Goal: Communication & Community: Answer question/provide support

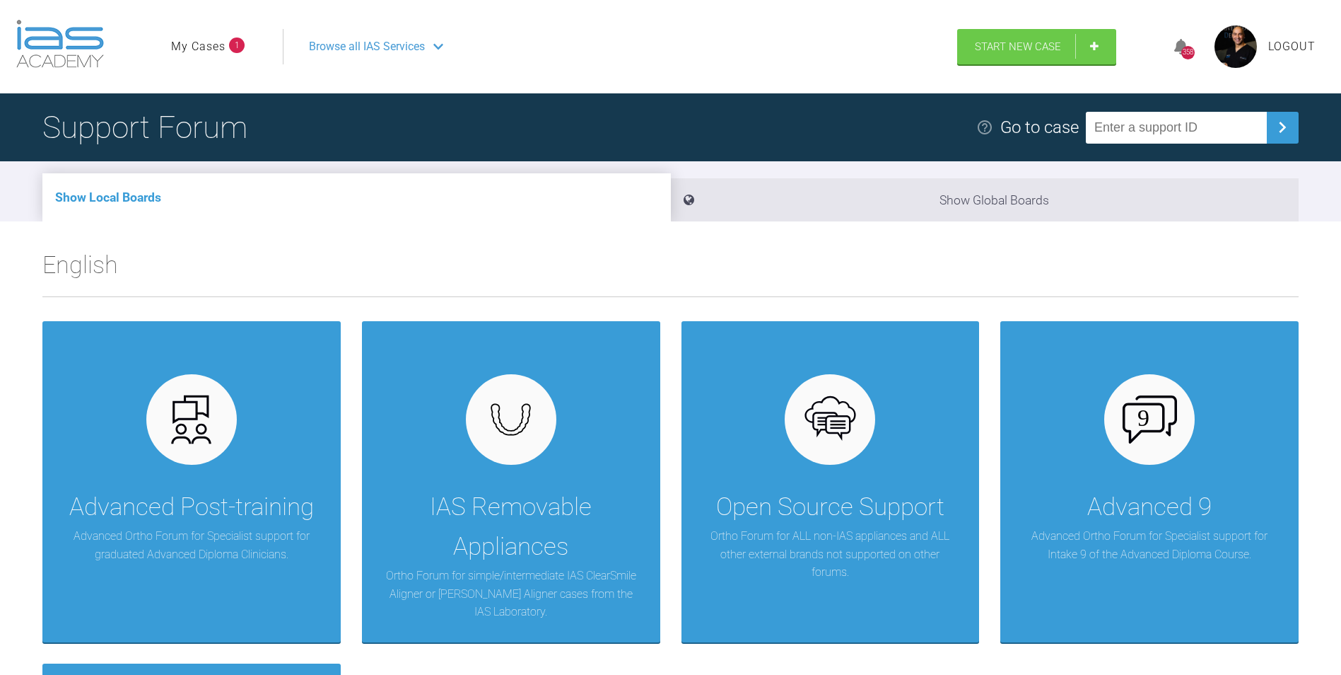
click at [211, 42] on link "My Cases" at bounding box center [198, 46] width 54 height 18
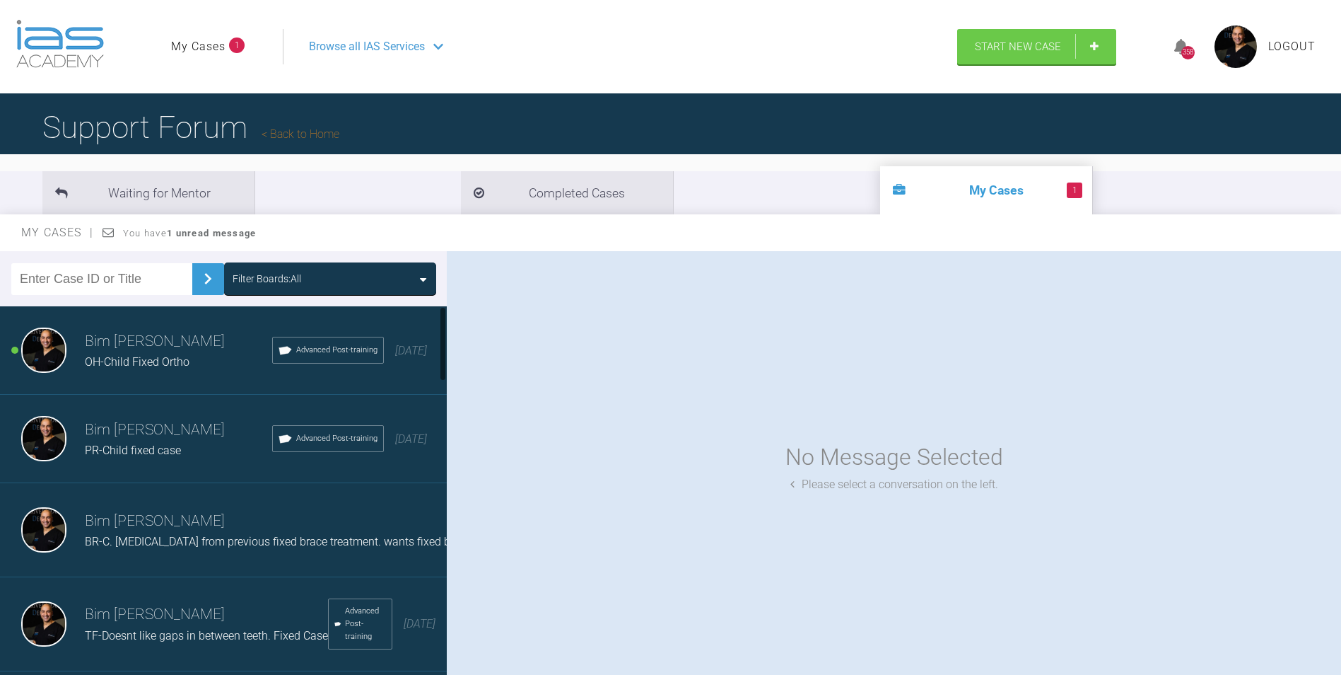
click at [125, 358] on span "OH-Child Fixed Ortho" at bounding box center [137, 361] width 105 height 13
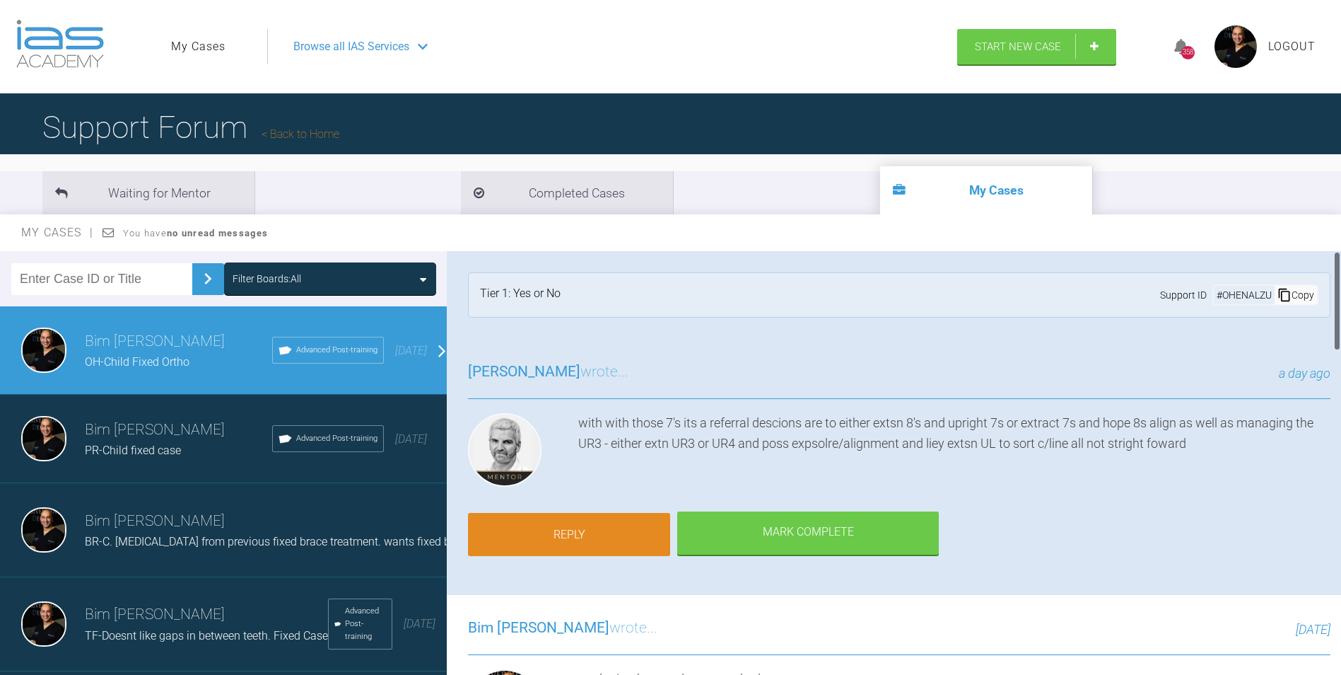
click at [594, 530] on link "Reply" at bounding box center [569, 535] width 202 height 44
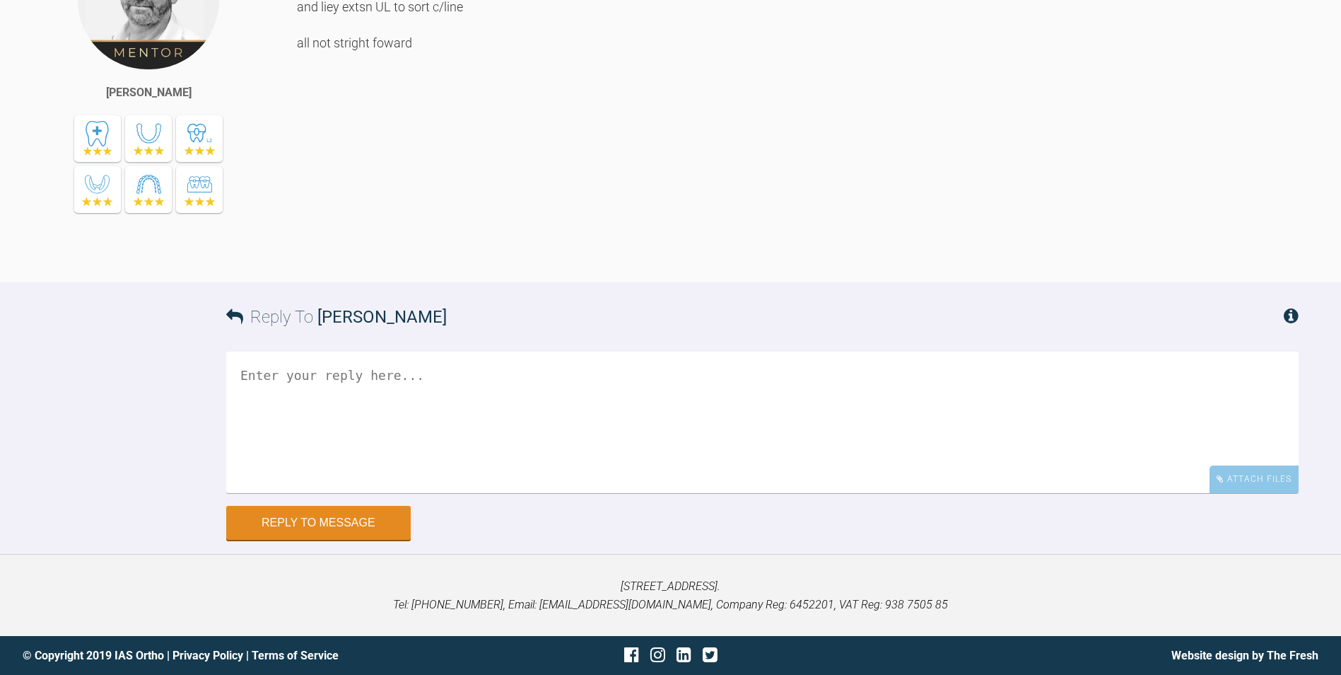
scroll to position [2789, 0]
click at [418, 493] on textarea at bounding box center [762, 421] width 1073 height 141
type textarea "do you mean a referral to an ortho specialist for treatment?"
click at [321, 523] on button "Reply to Message" at bounding box center [318, 524] width 185 height 34
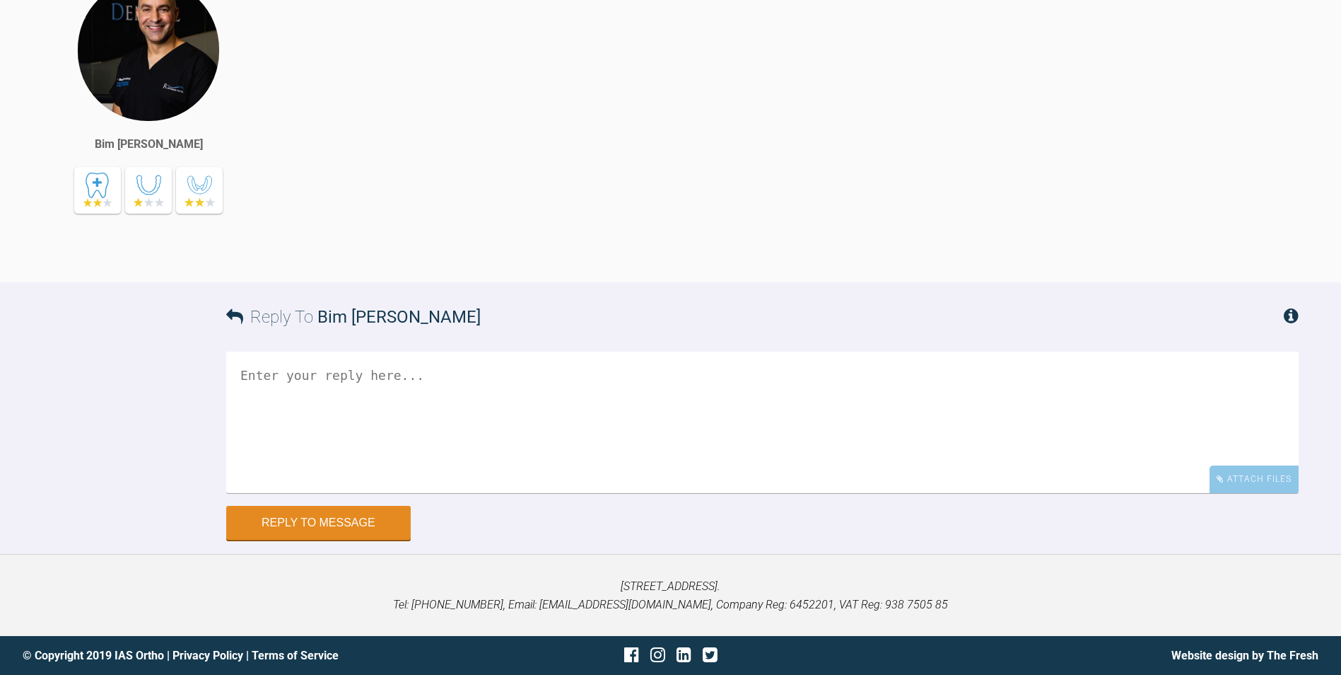
scroll to position [3298, 0]
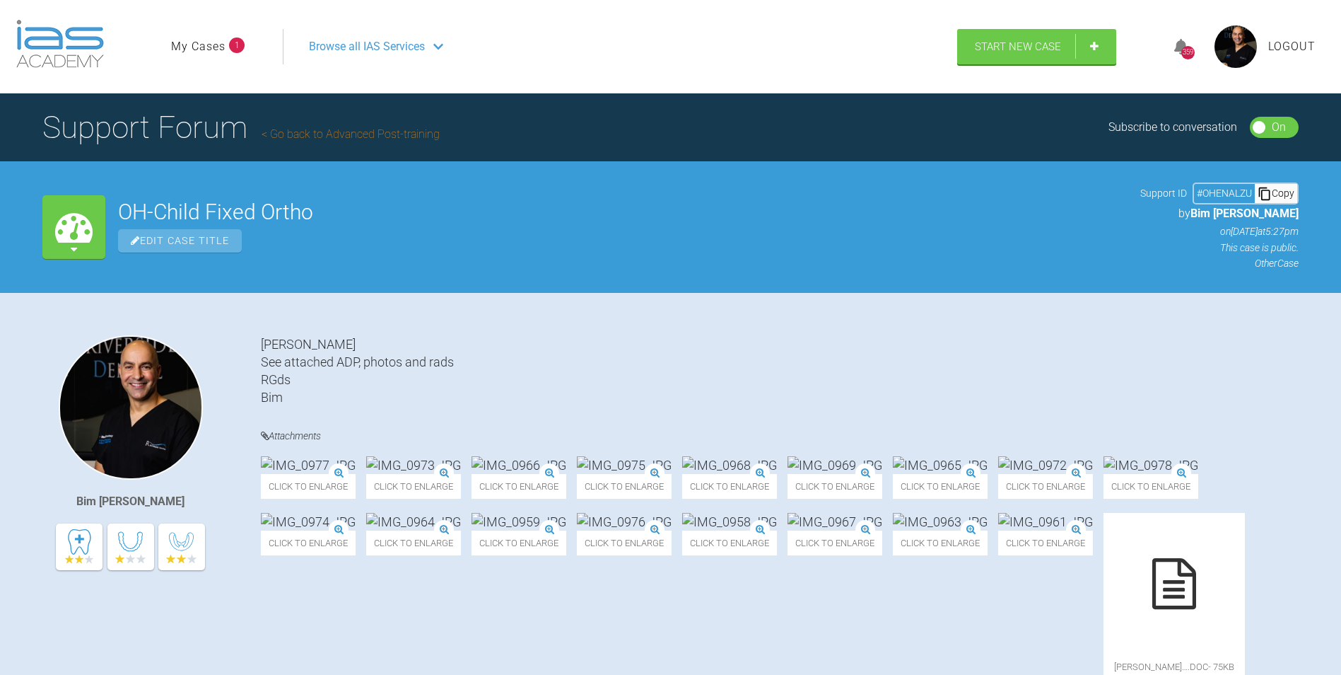
click at [204, 45] on link "My Cases" at bounding box center [198, 46] width 54 height 18
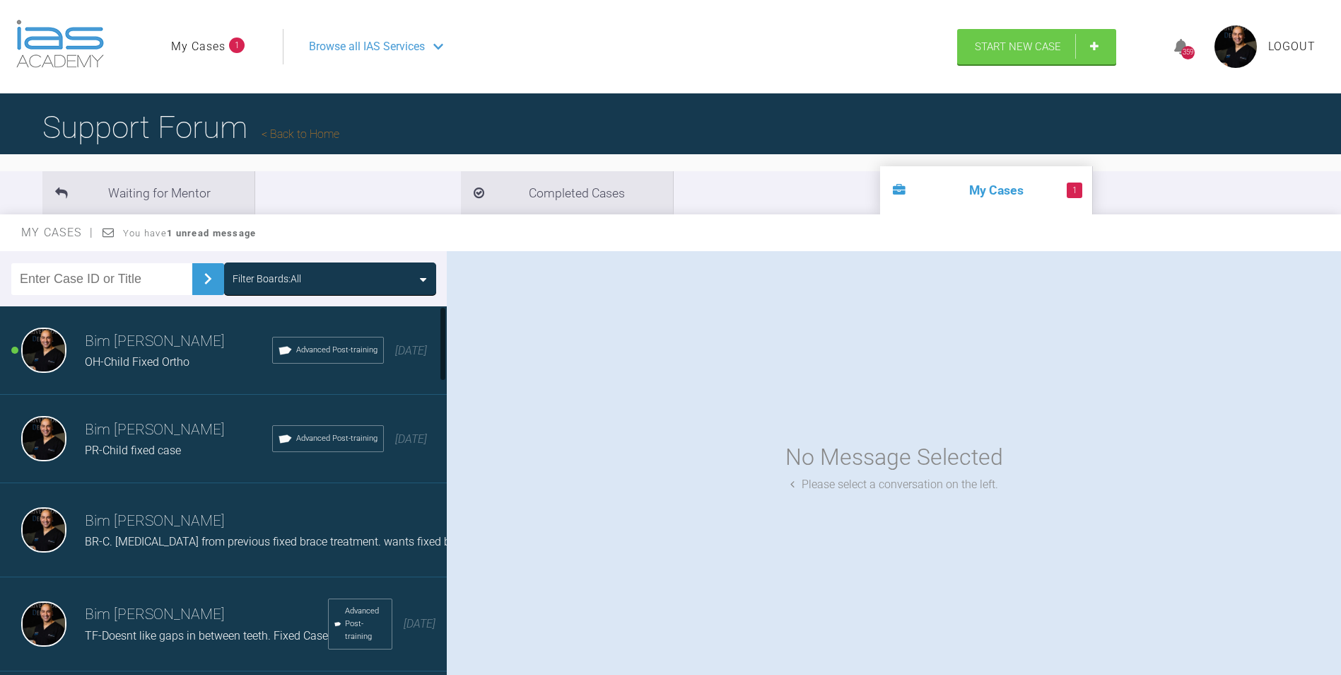
click at [170, 351] on h3 "Bim [PERSON_NAME]" at bounding box center [178, 341] width 187 height 24
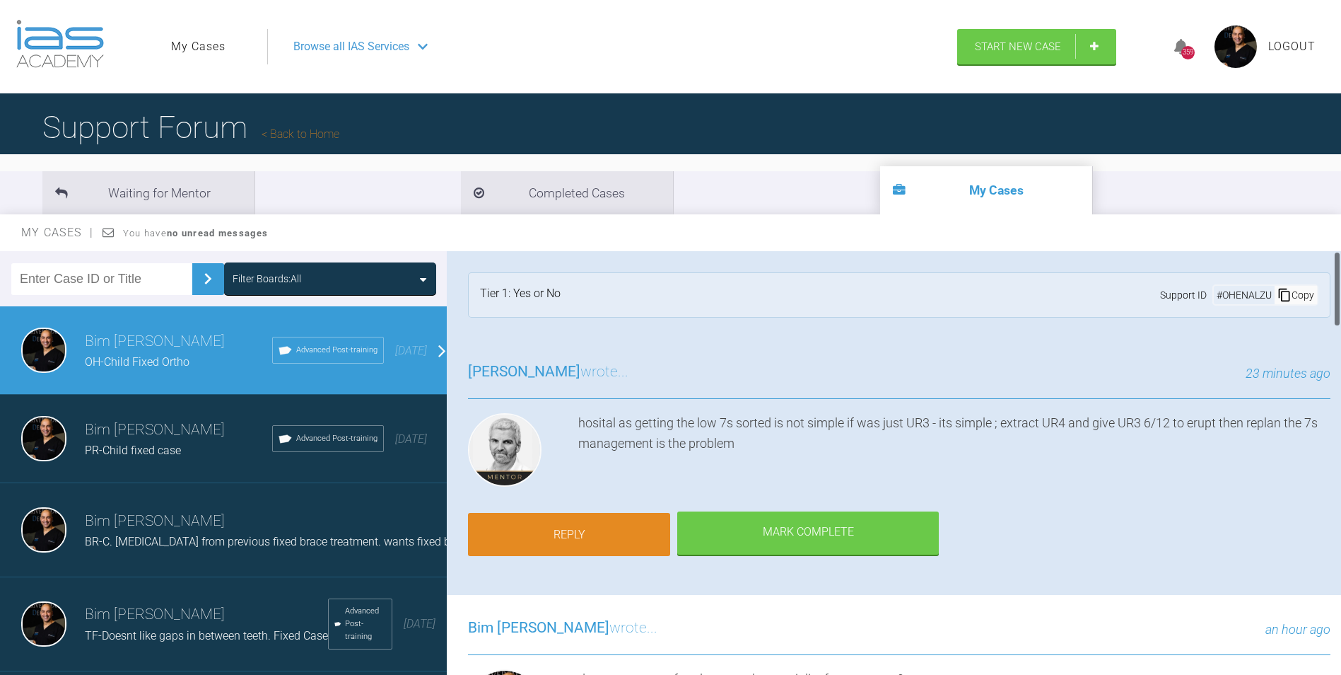
click at [589, 536] on link "Reply" at bounding box center [569, 535] width 202 height 44
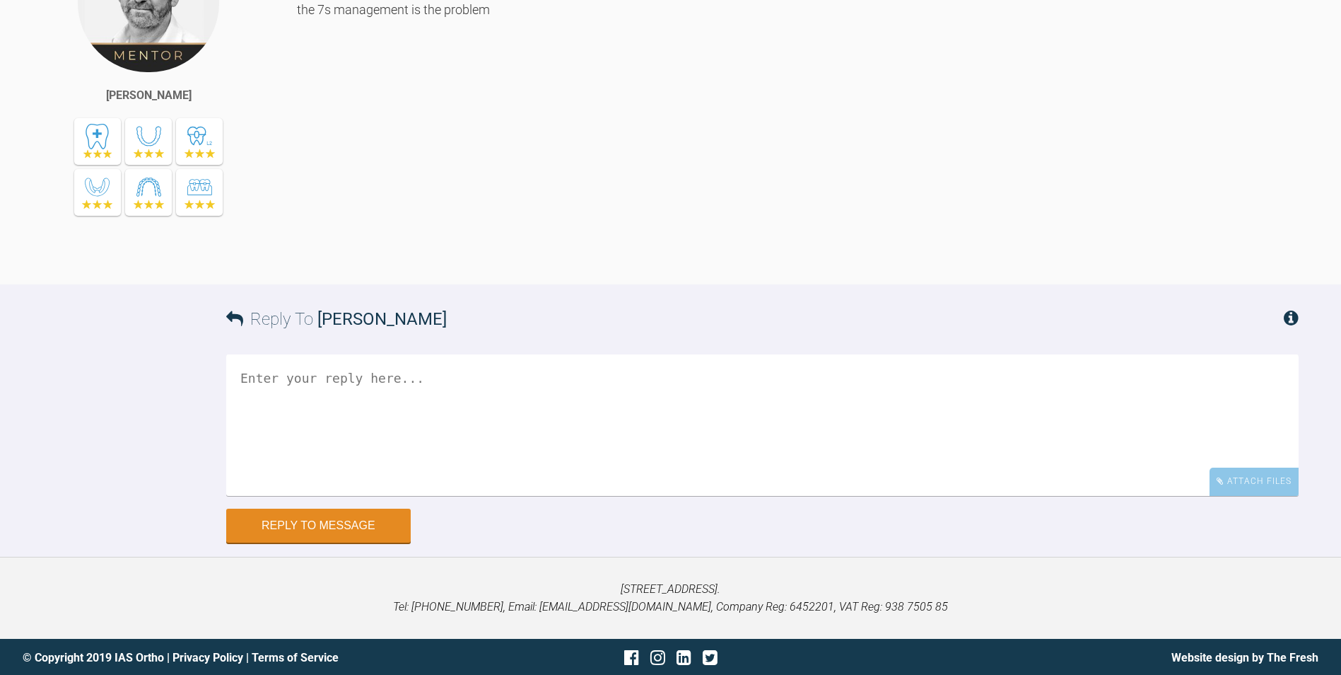
scroll to position [3716, 0]
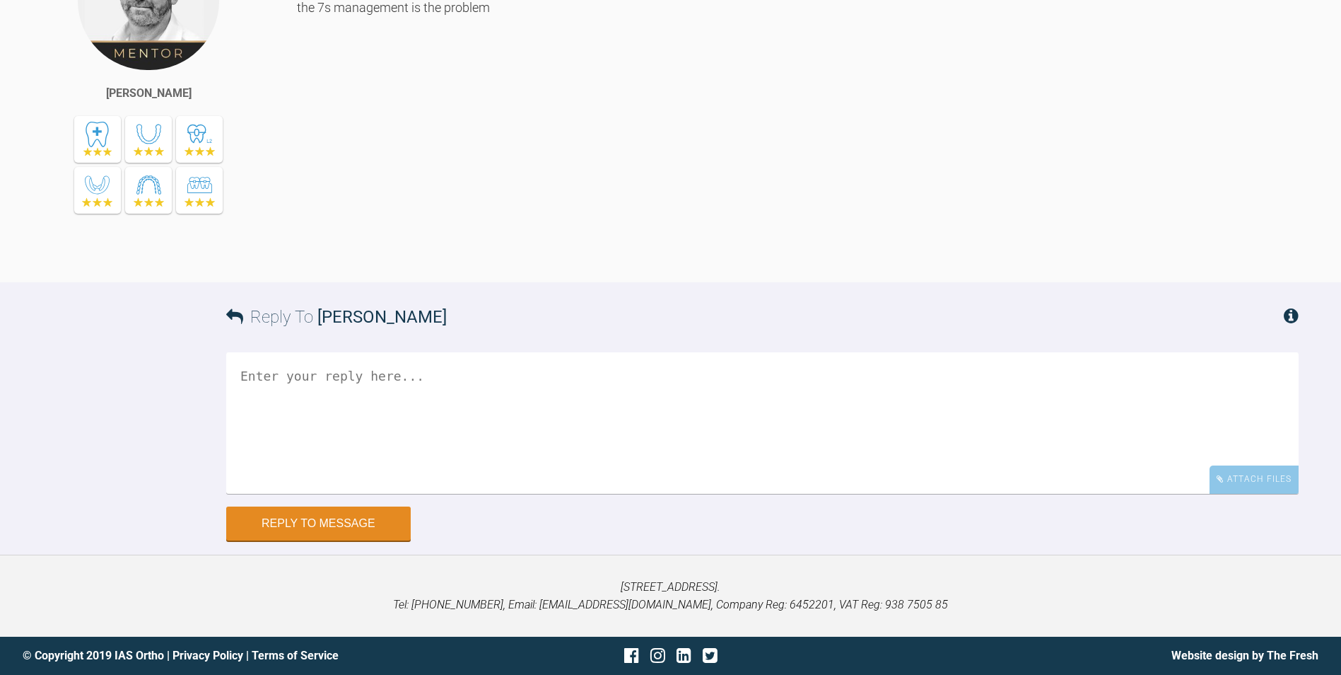
click at [409, 494] on textarea at bounding box center [762, 422] width 1073 height 141
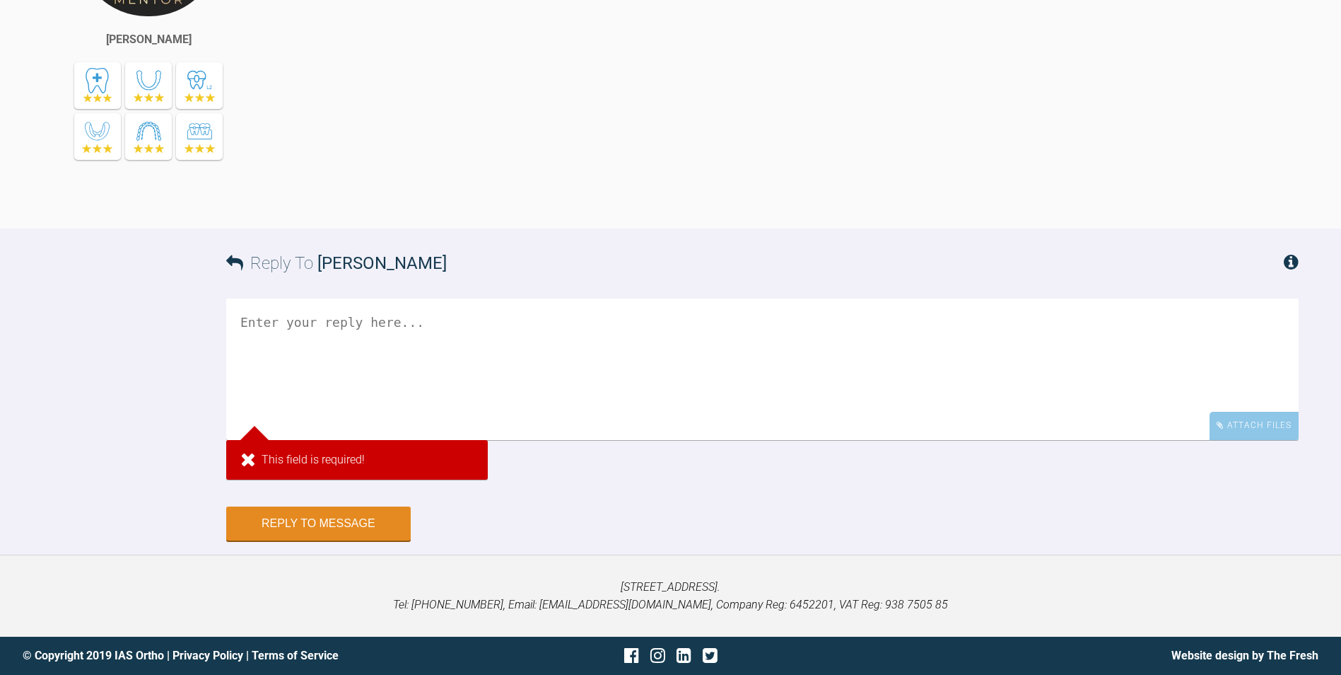
scroll to position [3912, 0]
click at [447, 334] on textarea at bounding box center [762, 368] width 1073 height 141
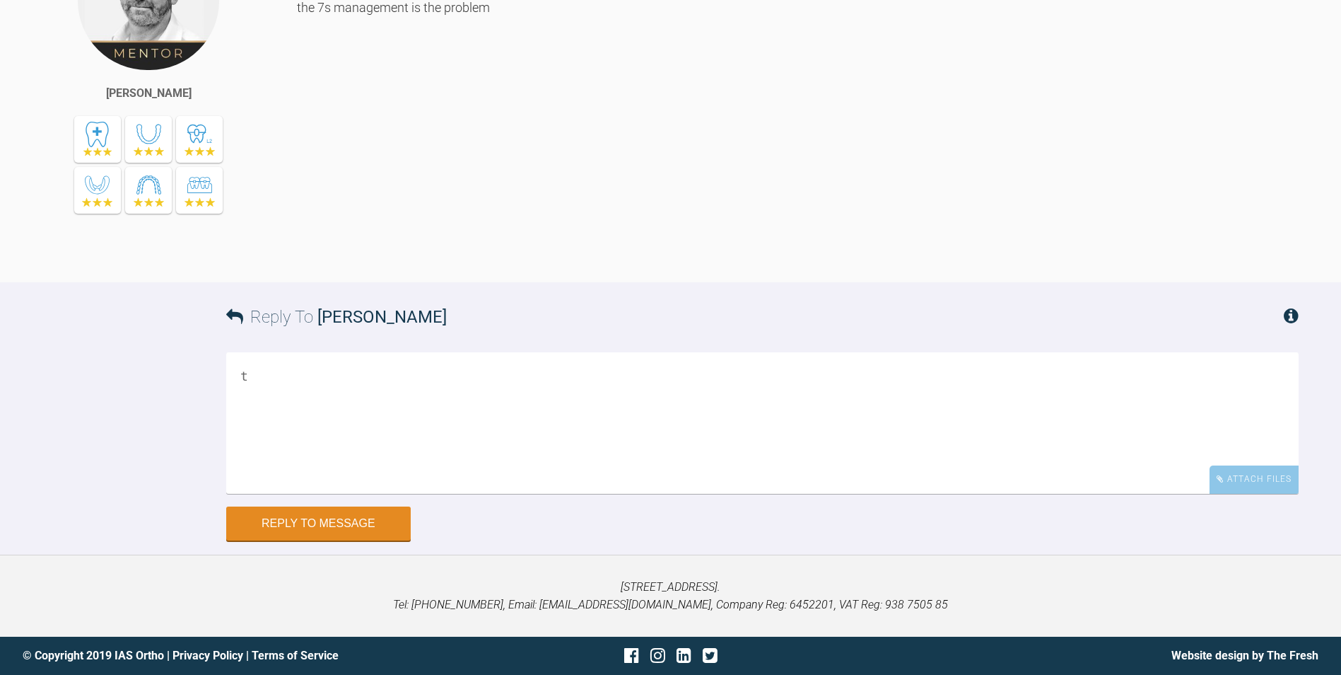
scroll to position [3858, 0]
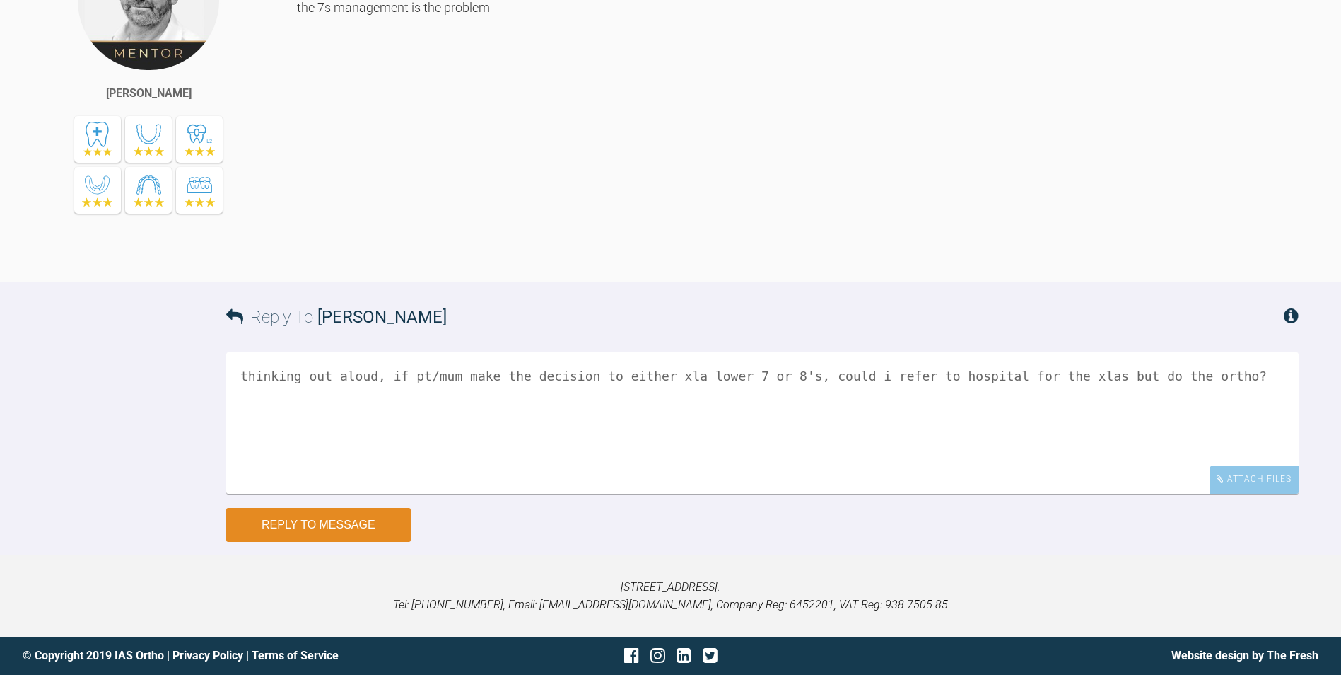
type textarea "thinking out aloud, if pt/mum make the decision to either xla lower 7 or 8's, c…"
click at [355, 514] on button "Reply to Message" at bounding box center [318, 525] width 185 height 34
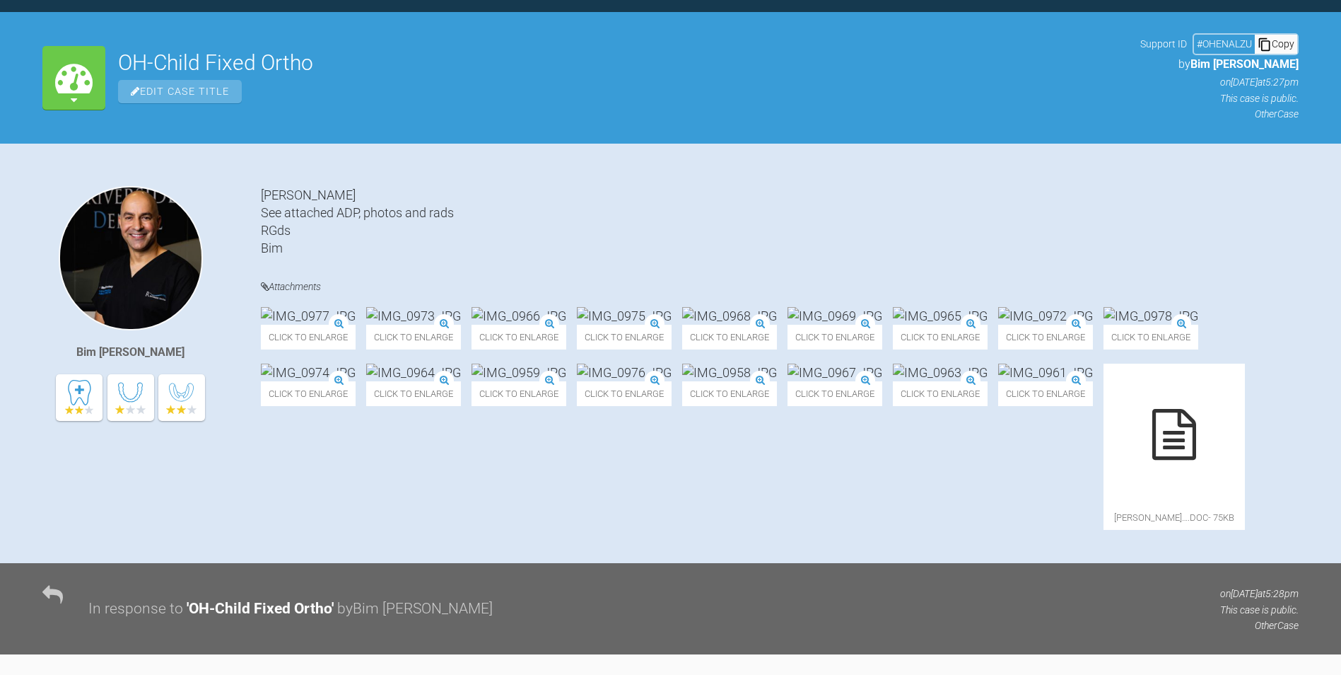
scroll to position [0, 0]
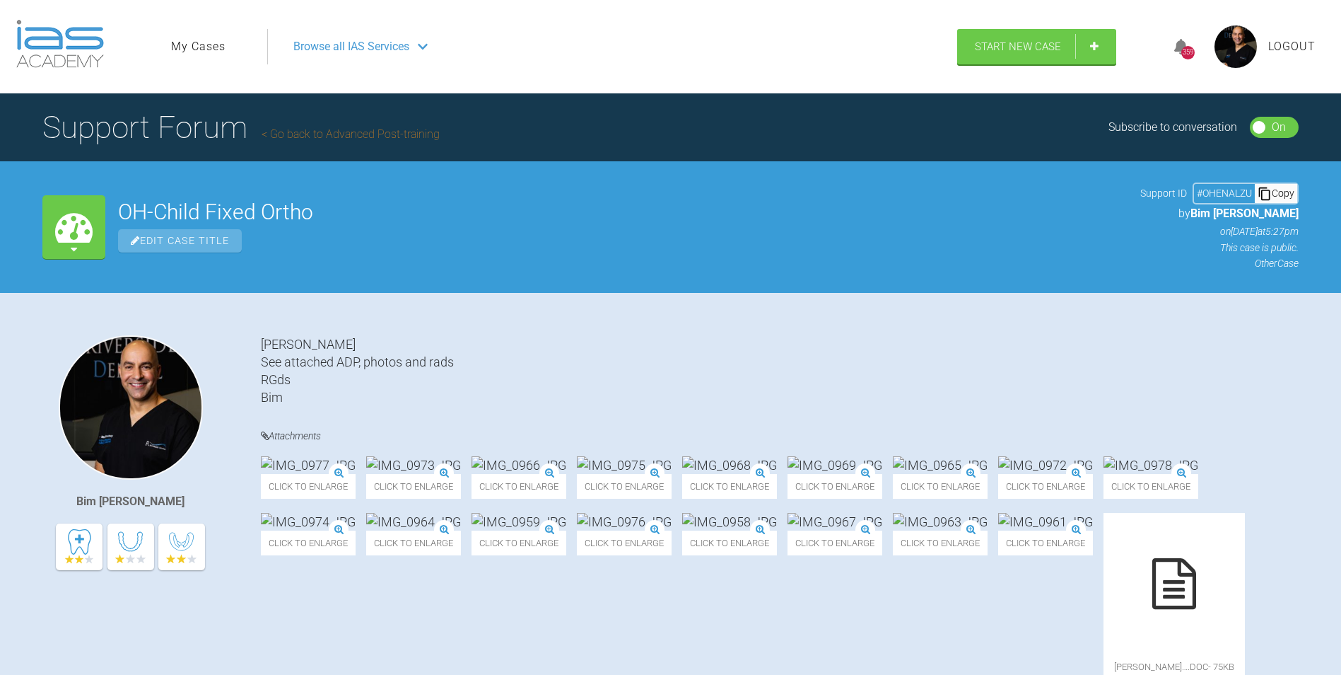
click at [220, 43] on link "My Cases" at bounding box center [198, 46] width 54 height 18
